Goal: Task Accomplishment & Management: Manage account settings

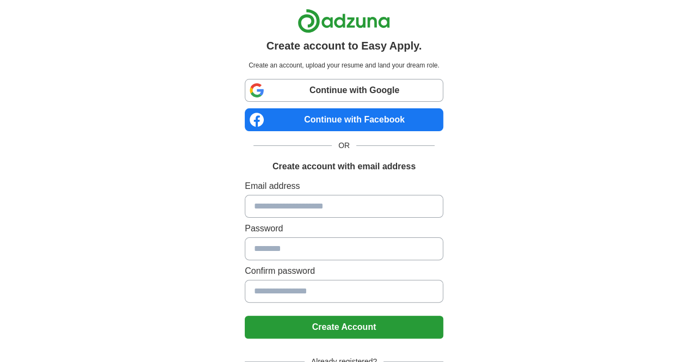
click at [304, 91] on link "Continue with Google" at bounding box center [344, 90] width 199 height 23
click at [294, 91] on link "Continue with Google" at bounding box center [344, 90] width 199 height 23
